Goal: Transaction & Acquisition: Purchase product/service

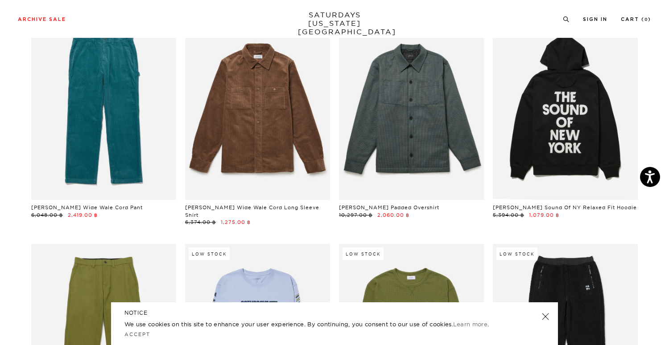
scroll to position [7242, 0]
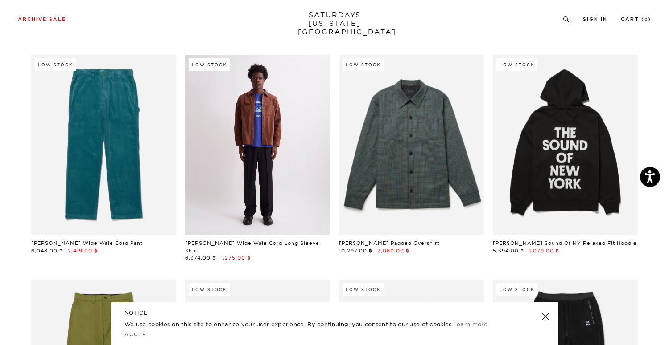
click at [296, 158] on link at bounding box center [257, 145] width 145 height 181
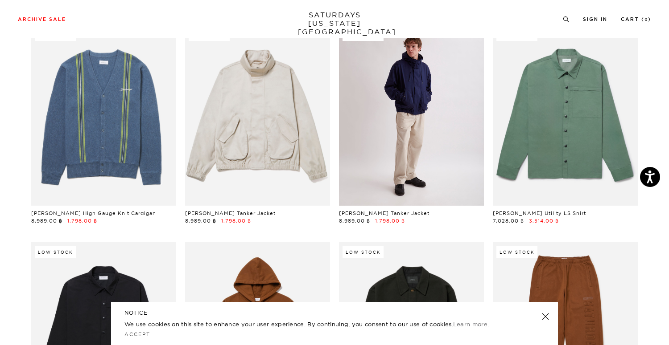
scroll to position [9400, 0]
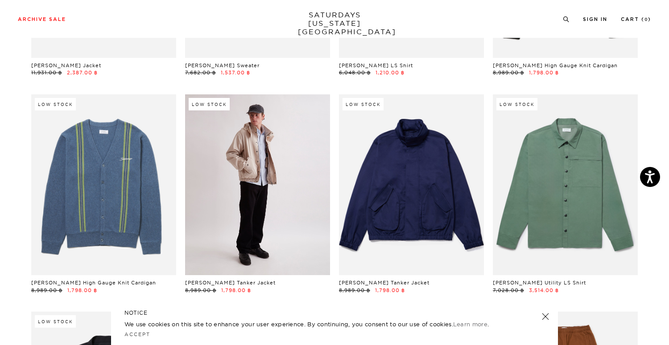
click at [321, 192] on link at bounding box center [257, 185] width 145 height 181
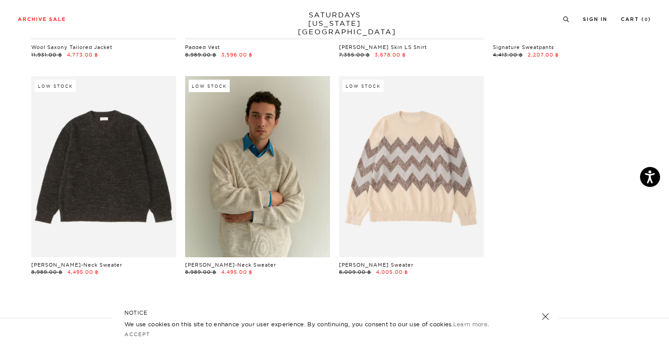
scroll to position [14709, 0]
